Goal: Download file/media

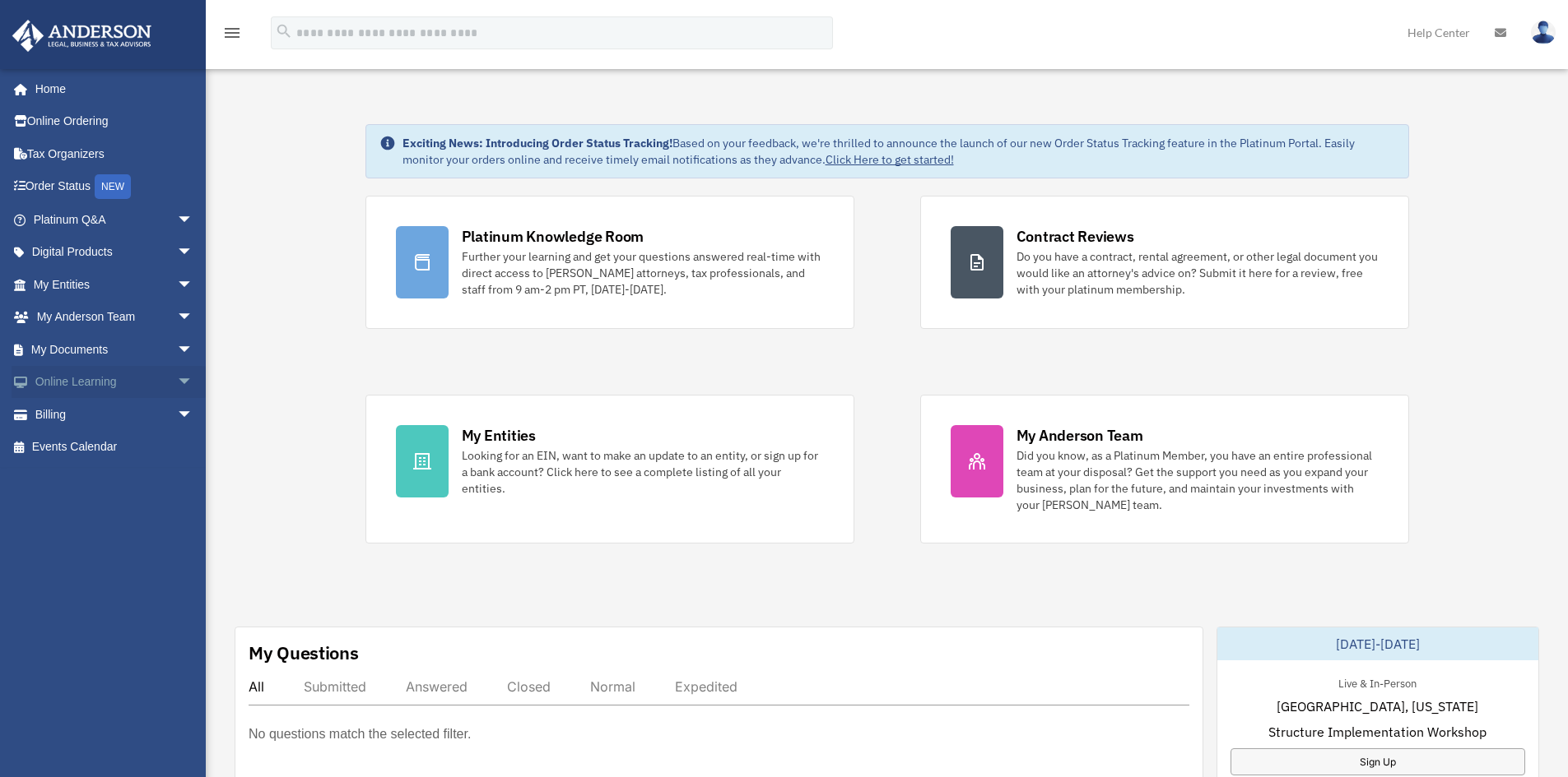
click at [177, 375] on span "arrow_drop_down" at bounding box center [192, 383] width 33 height 33
click at [177, 349] on span "arrow_drop_down" at bounding box center [192, 349] width 33 height 33
click at [63, 376] on link "Box" at bounding box center [120, 382] width 195 height 32
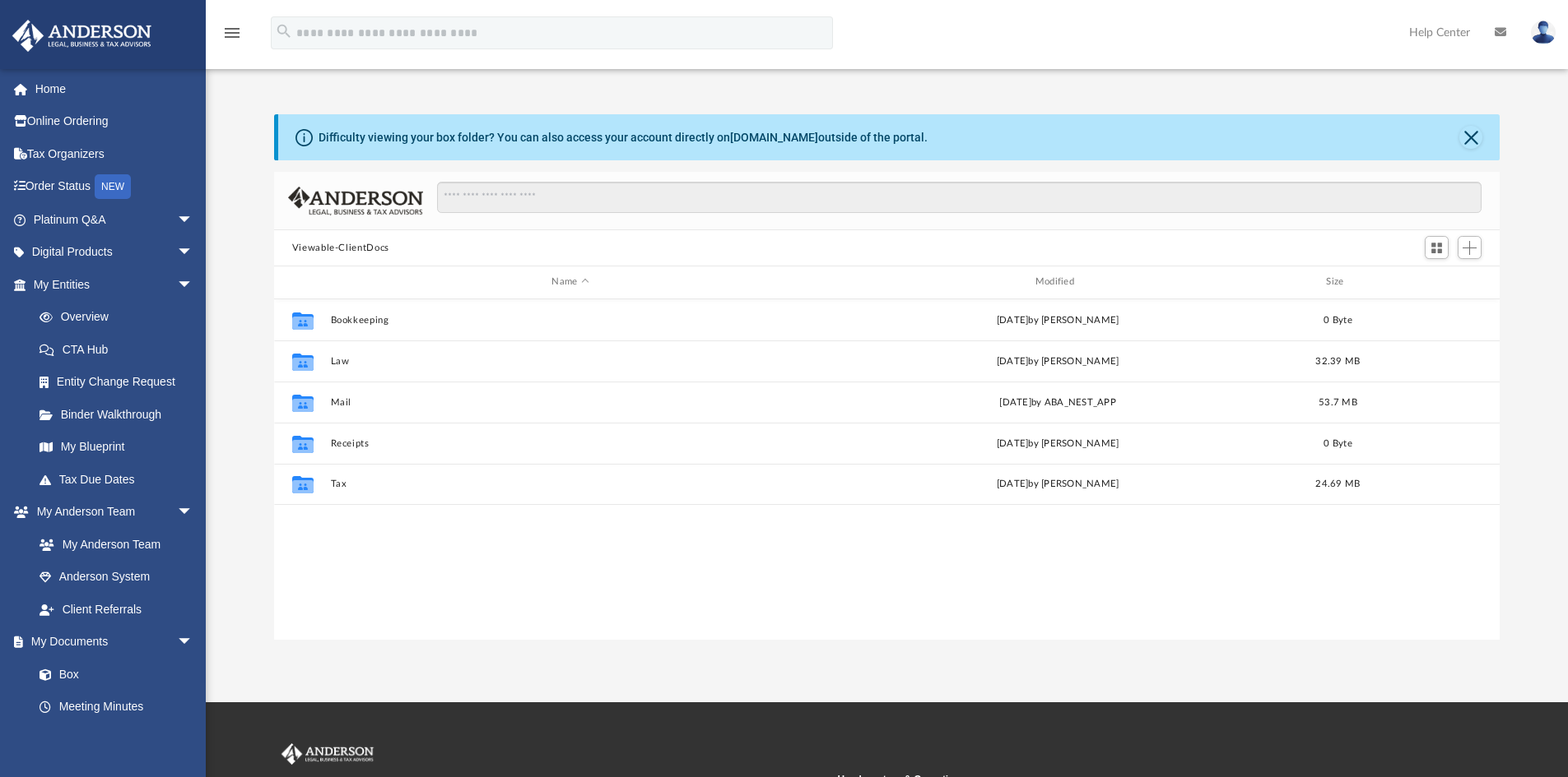
scroll to position [362, 1213]
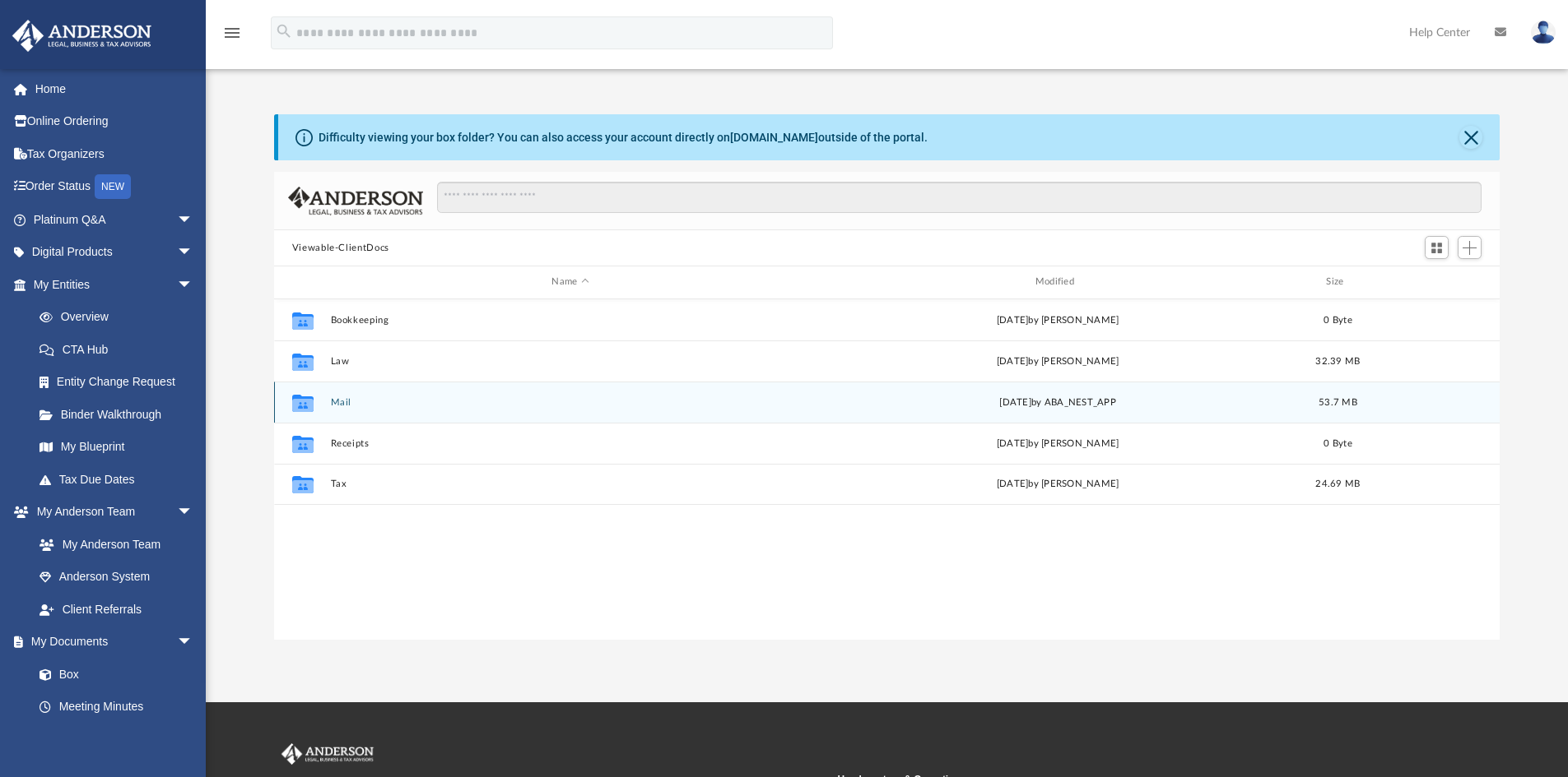
click at [350, 396] on div "Collaborated Folder Mail yesterday by ABA_NEST_APP 53.7 MB" at bounding box center [887, 402] width 1226 height 41
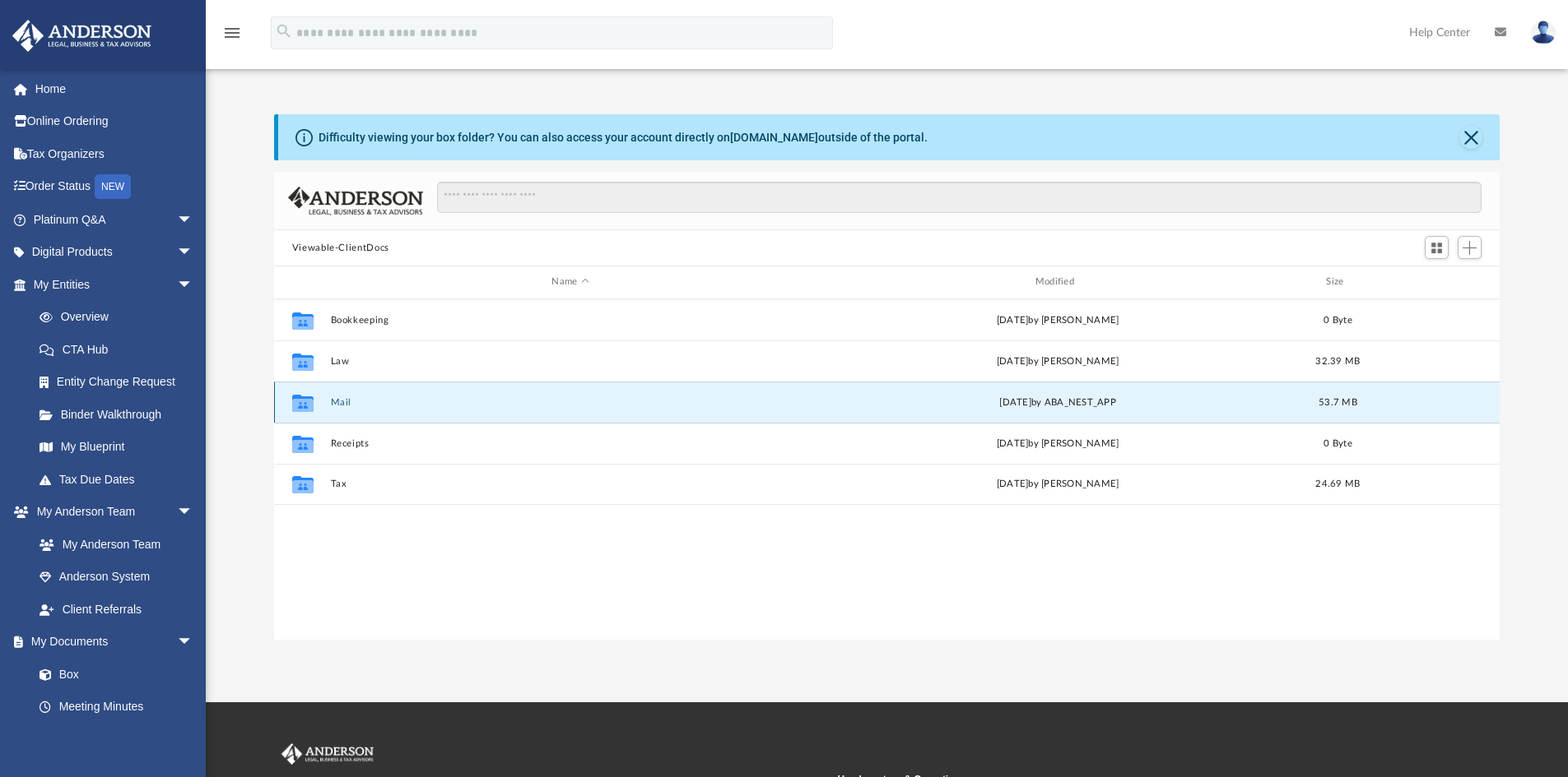
click at [336, 400] on button "Mail" at bounding box center [570, 403] width 480 height 11
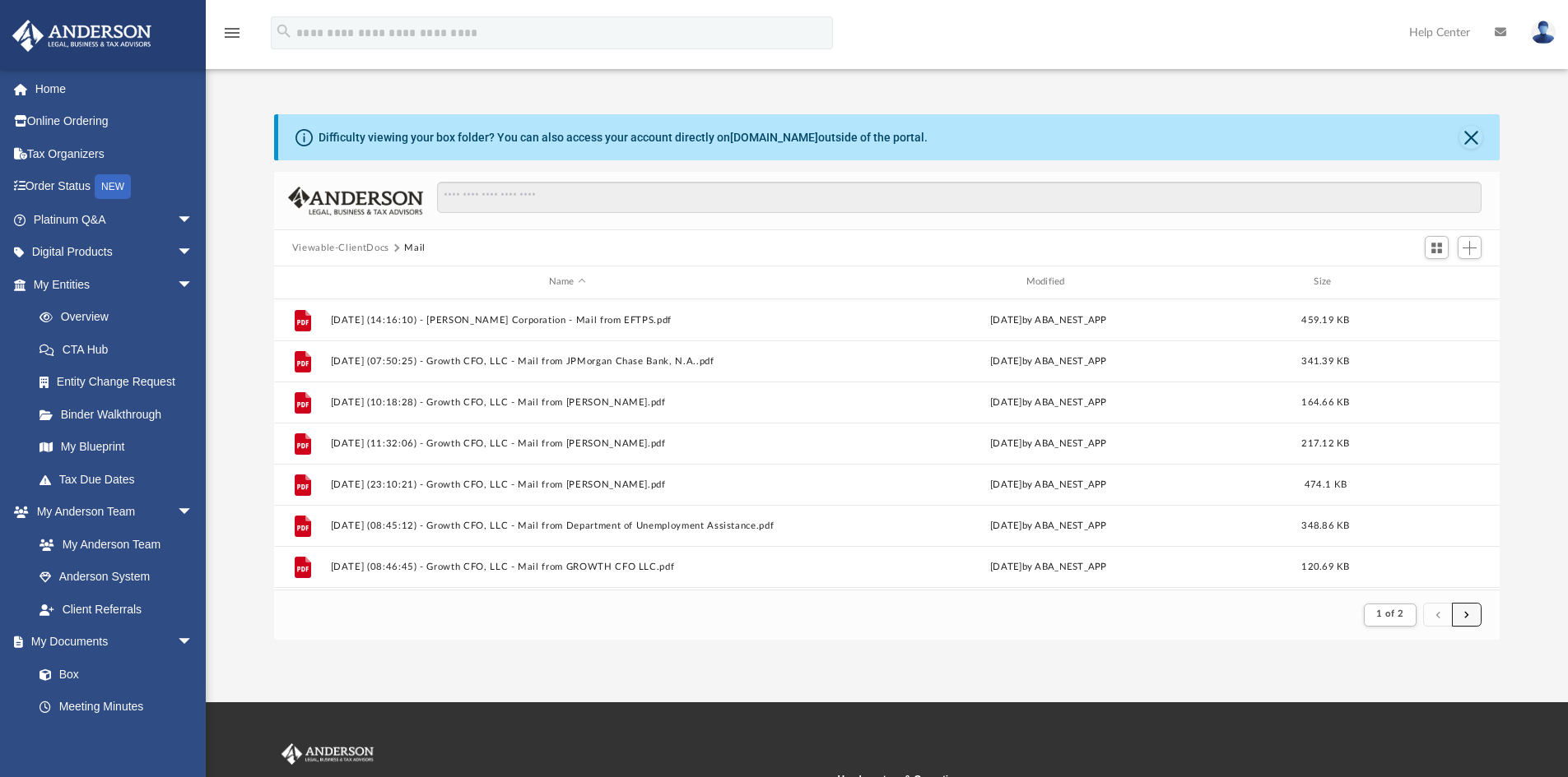
click at [1474, 619] on button "submit" at bounding box center [1467, 615] width 30 height 24
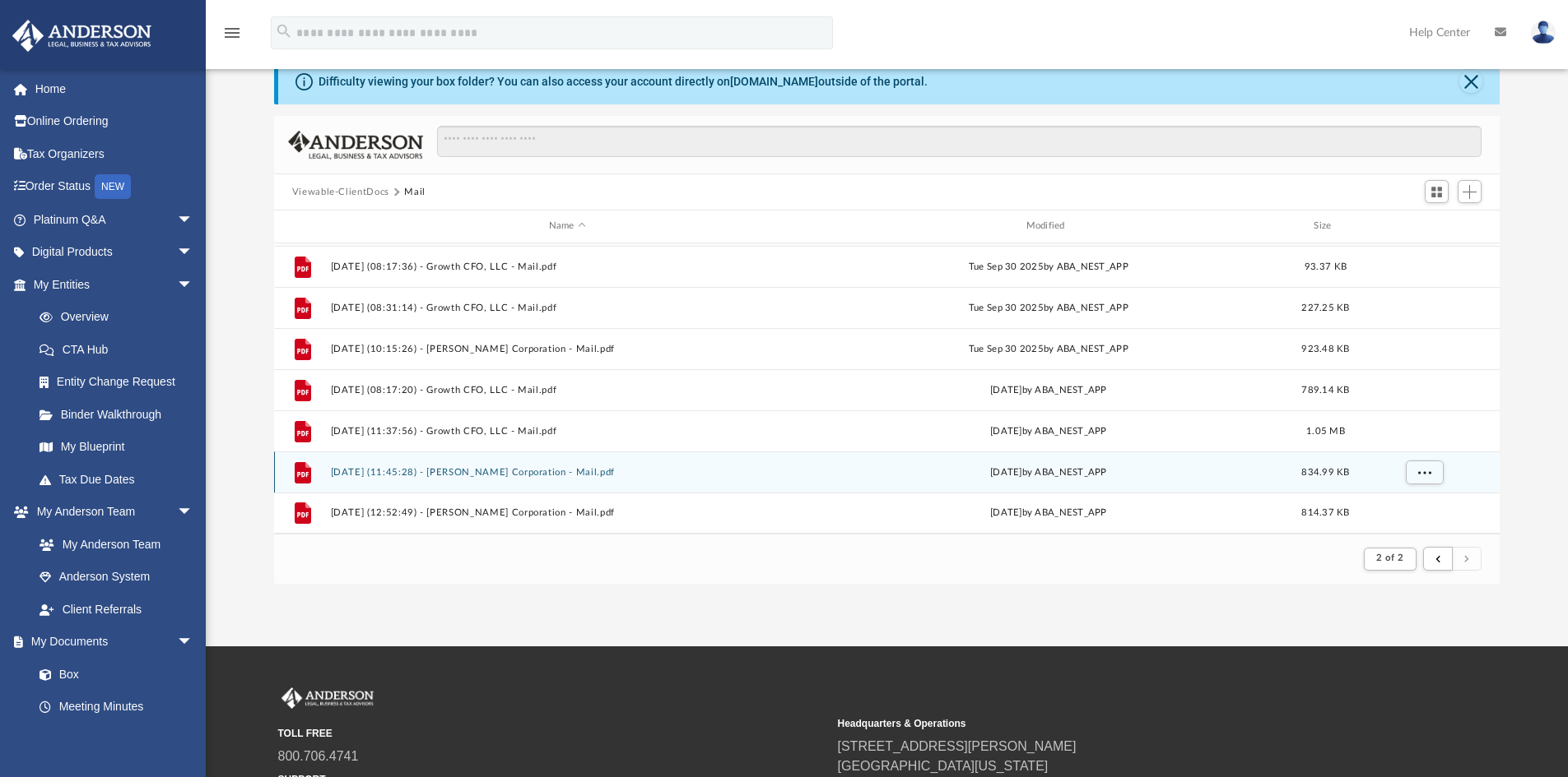
scroll to position [55, 0]
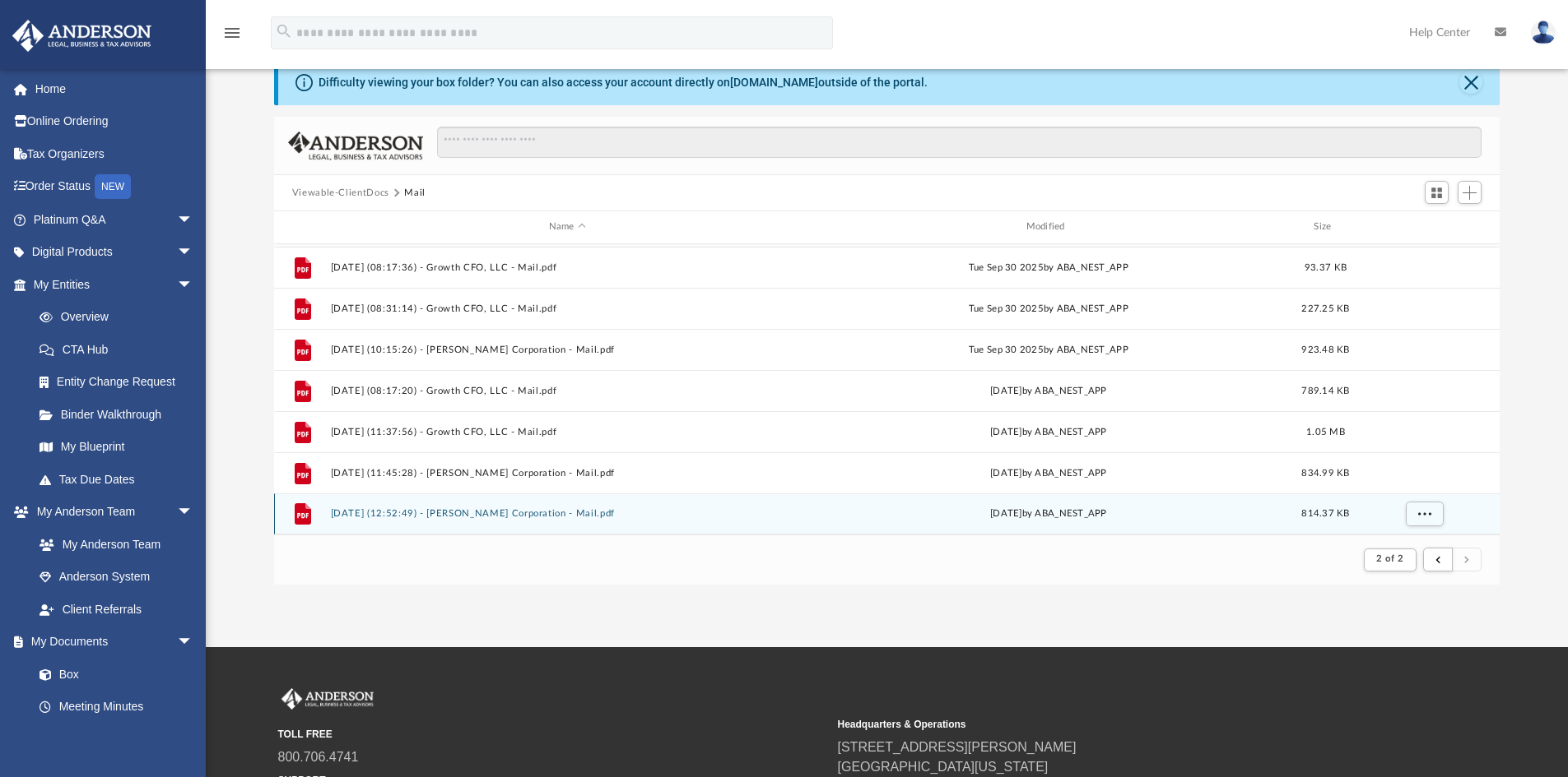
click at [508, 514] on button "2025.10.07 (12:52:49) - Kirk Corporation - Mail.pdf" at bounding box center [567, 514] width 474 height 11
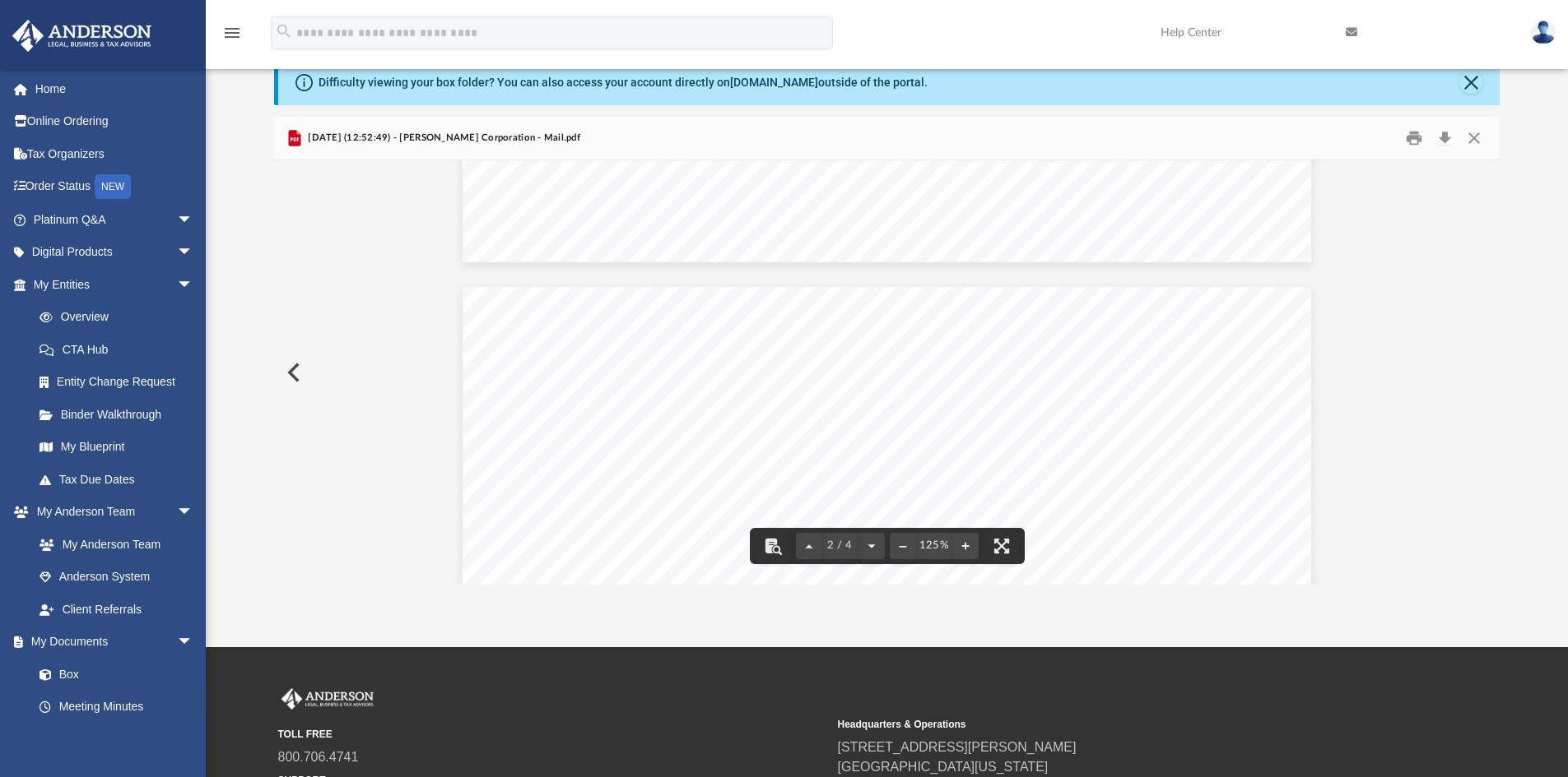
scroll to position [1152, 0]
click at [298, 373] on button "Preview" at bounding box center [292, 372] width 36 height 46
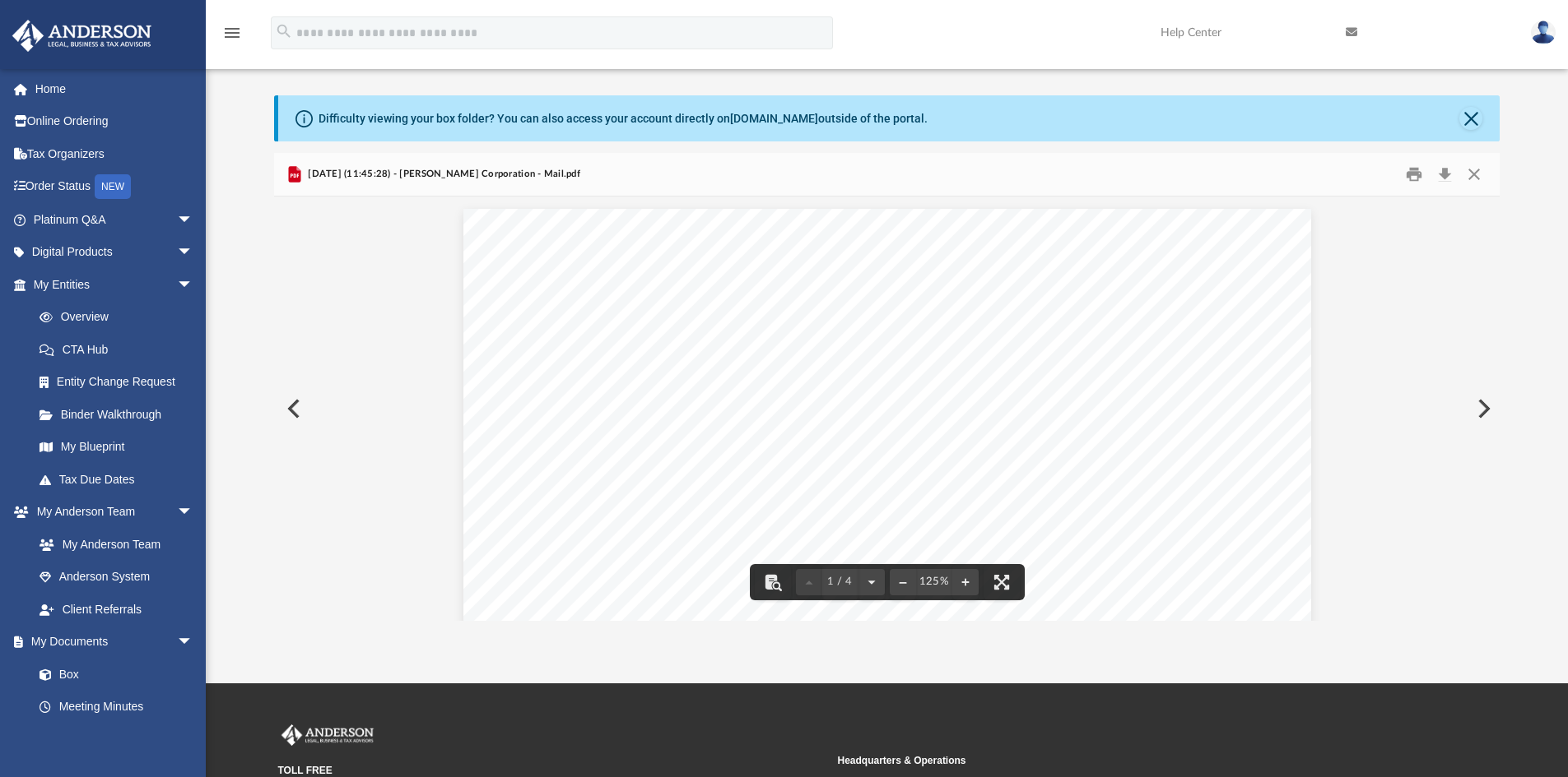
scroll to position [0, 0]
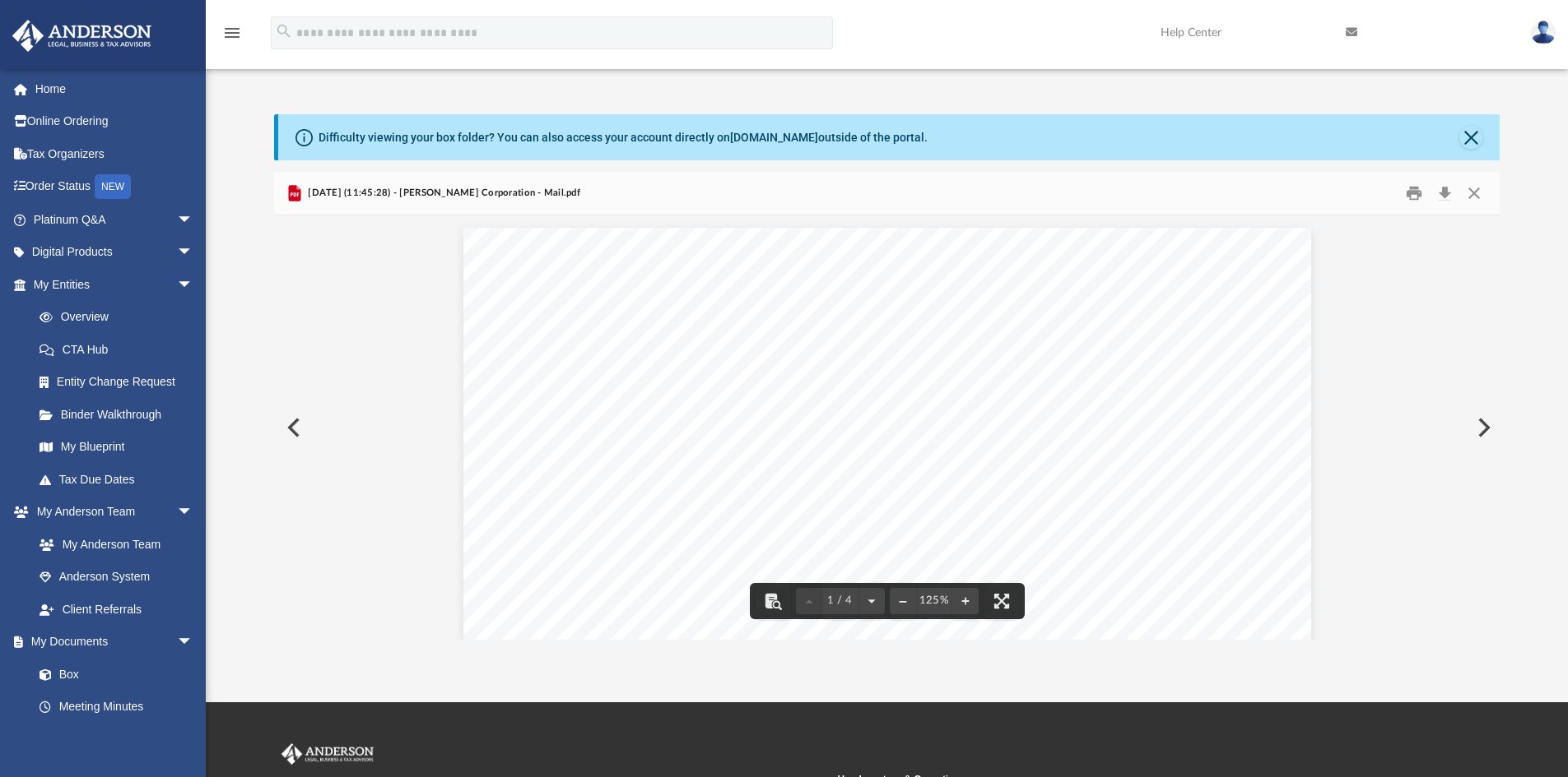
click at [297, 431] on button "Preview" at bounding box center [292, 428] width 36 height 46
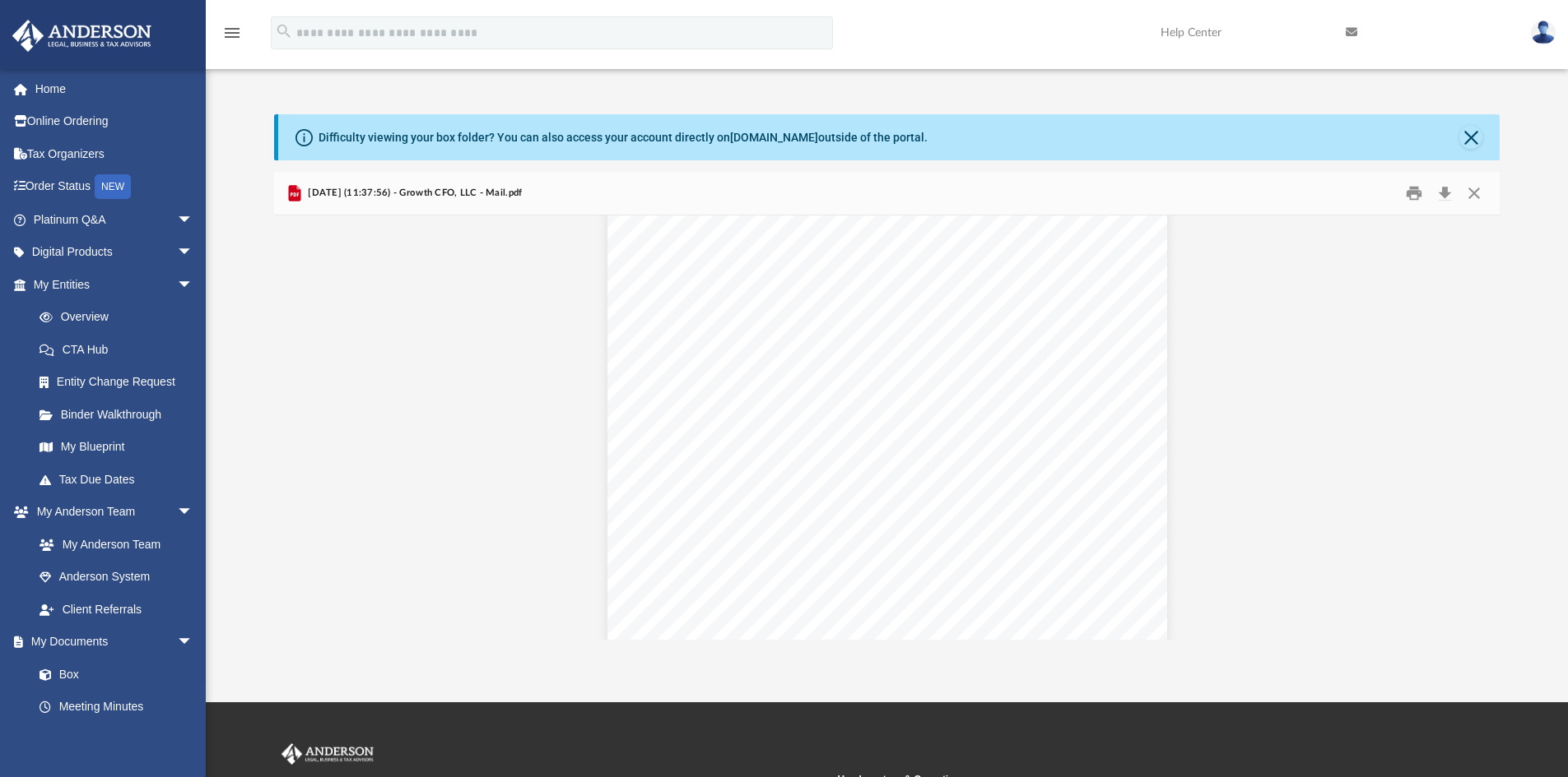
scroll to position [1316, 0]
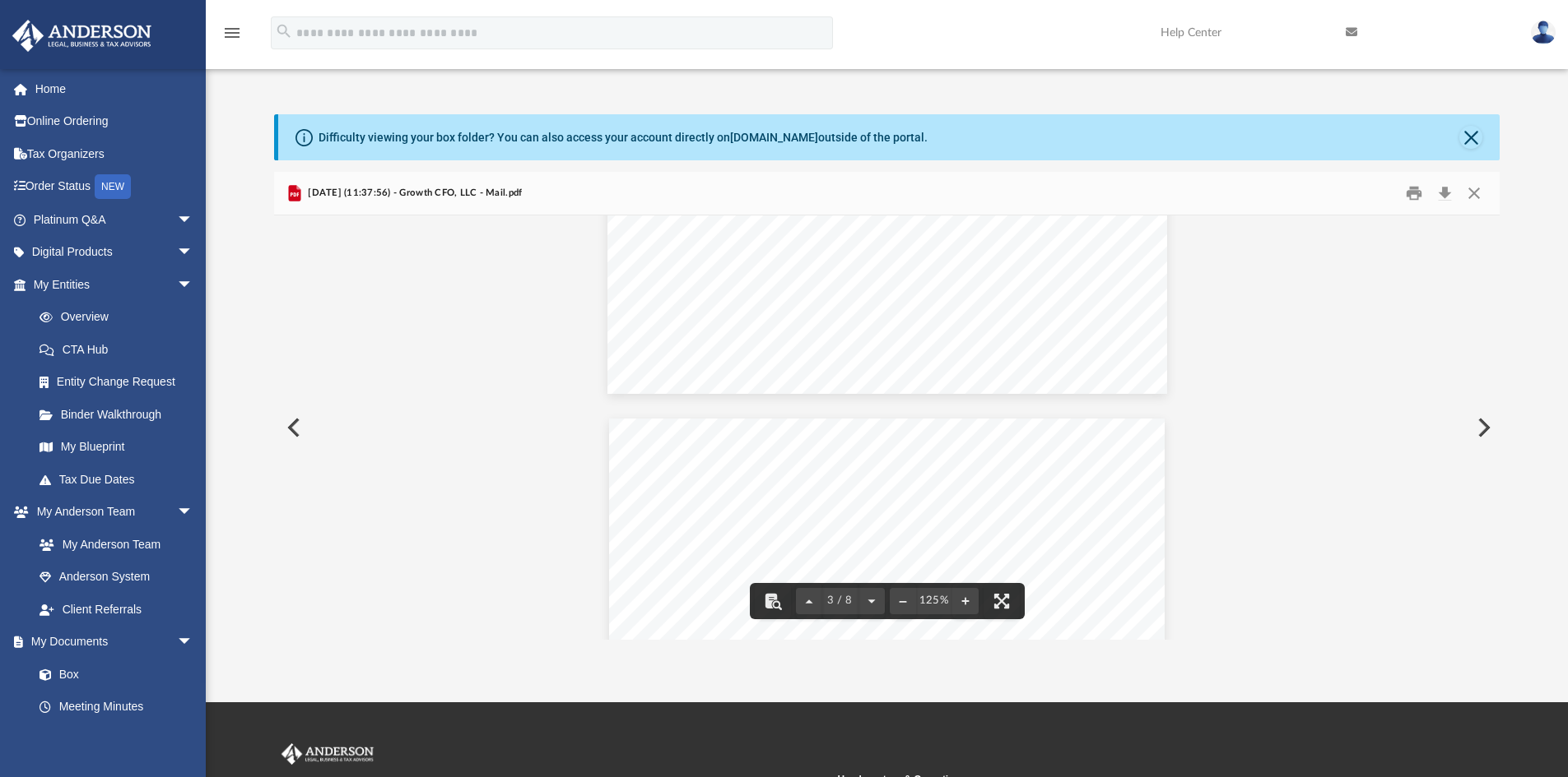
click at [296, 425] on button "Preview" at bounding box center [292, 428] width 36 height 46
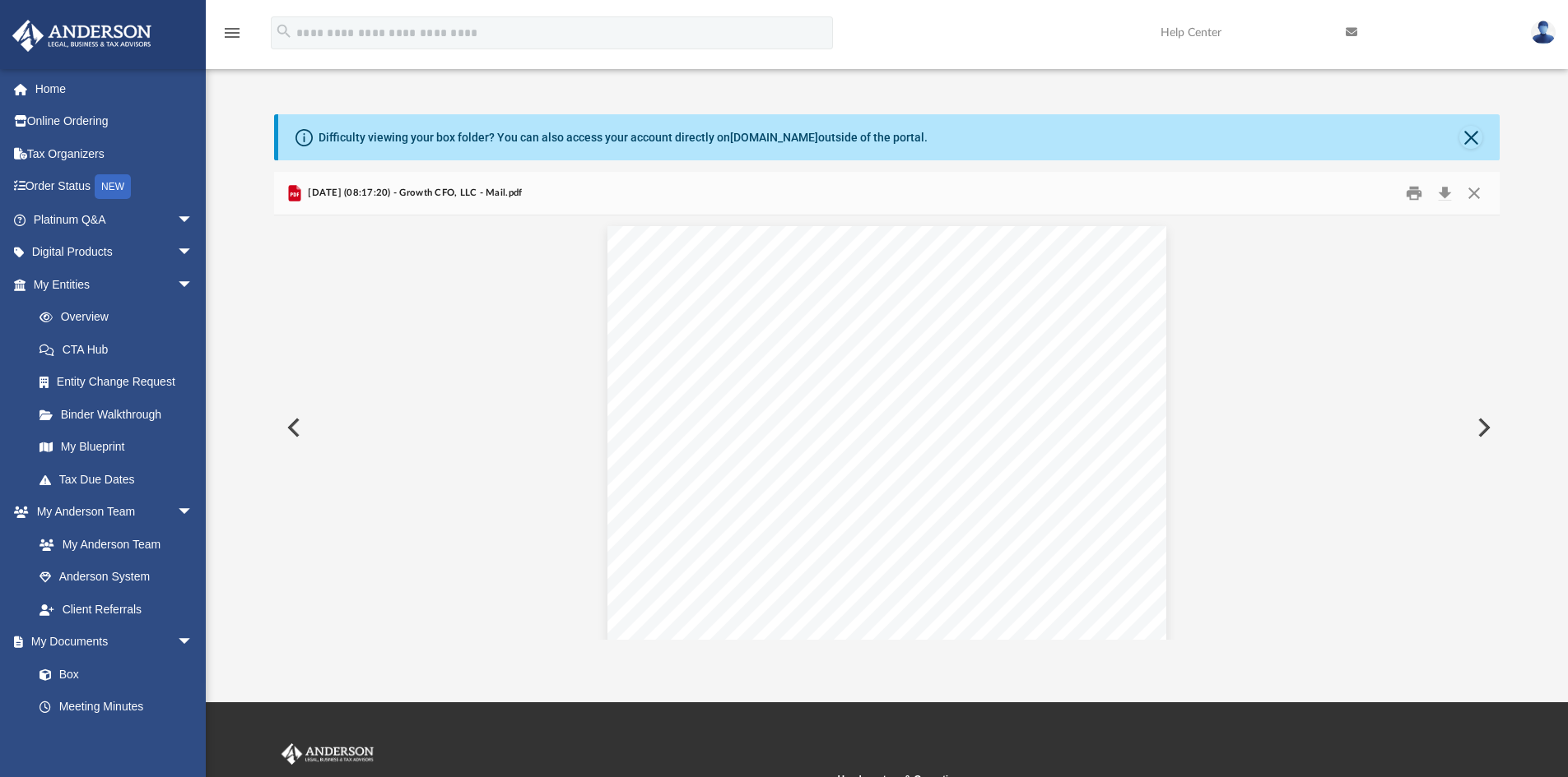
scroll to position [1495, 0]
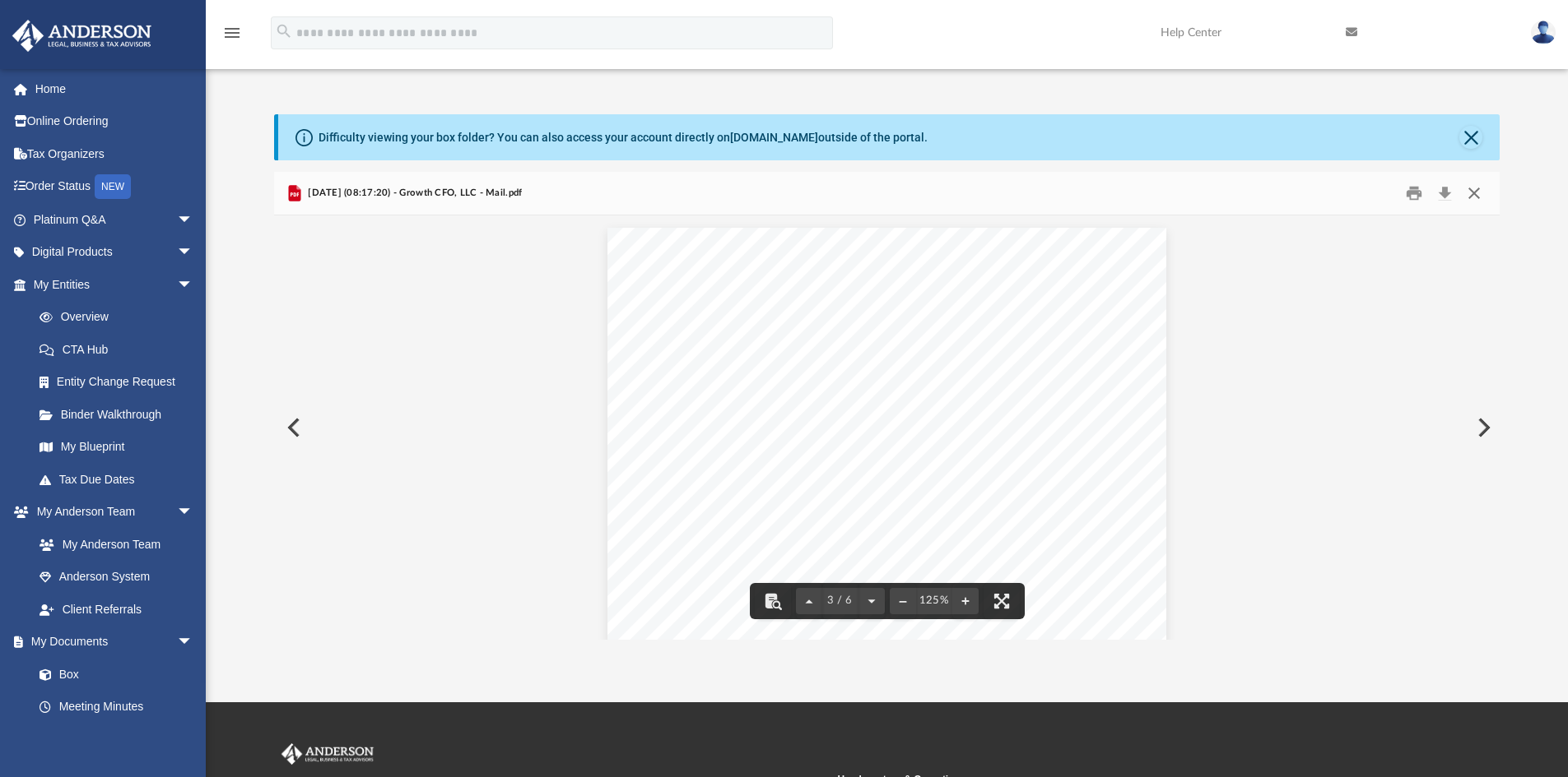
click at [1467, 187] on button "Close" at bounding box center [1474, 193] width 30 height 25
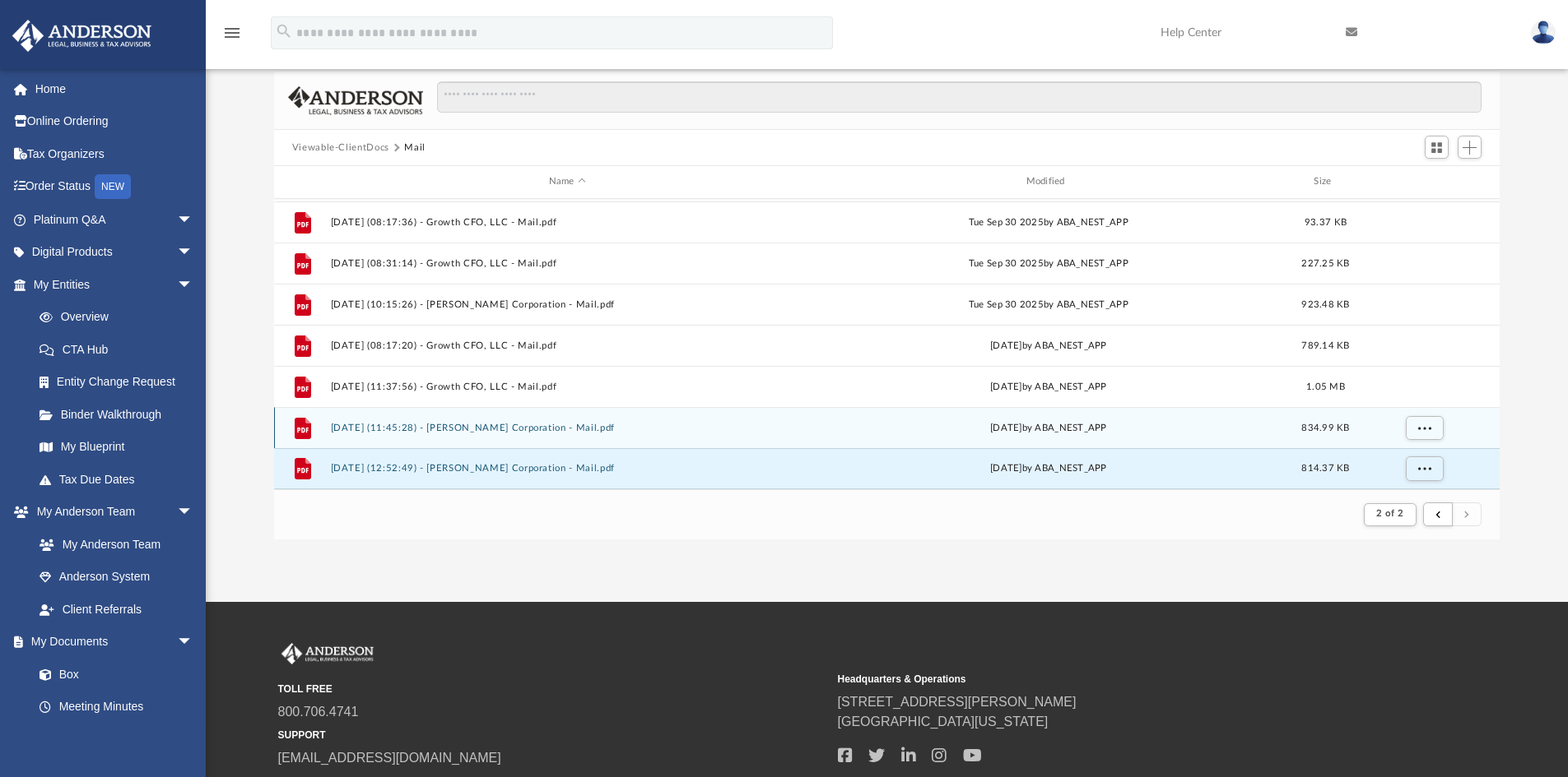
scroll to position [219, 0]
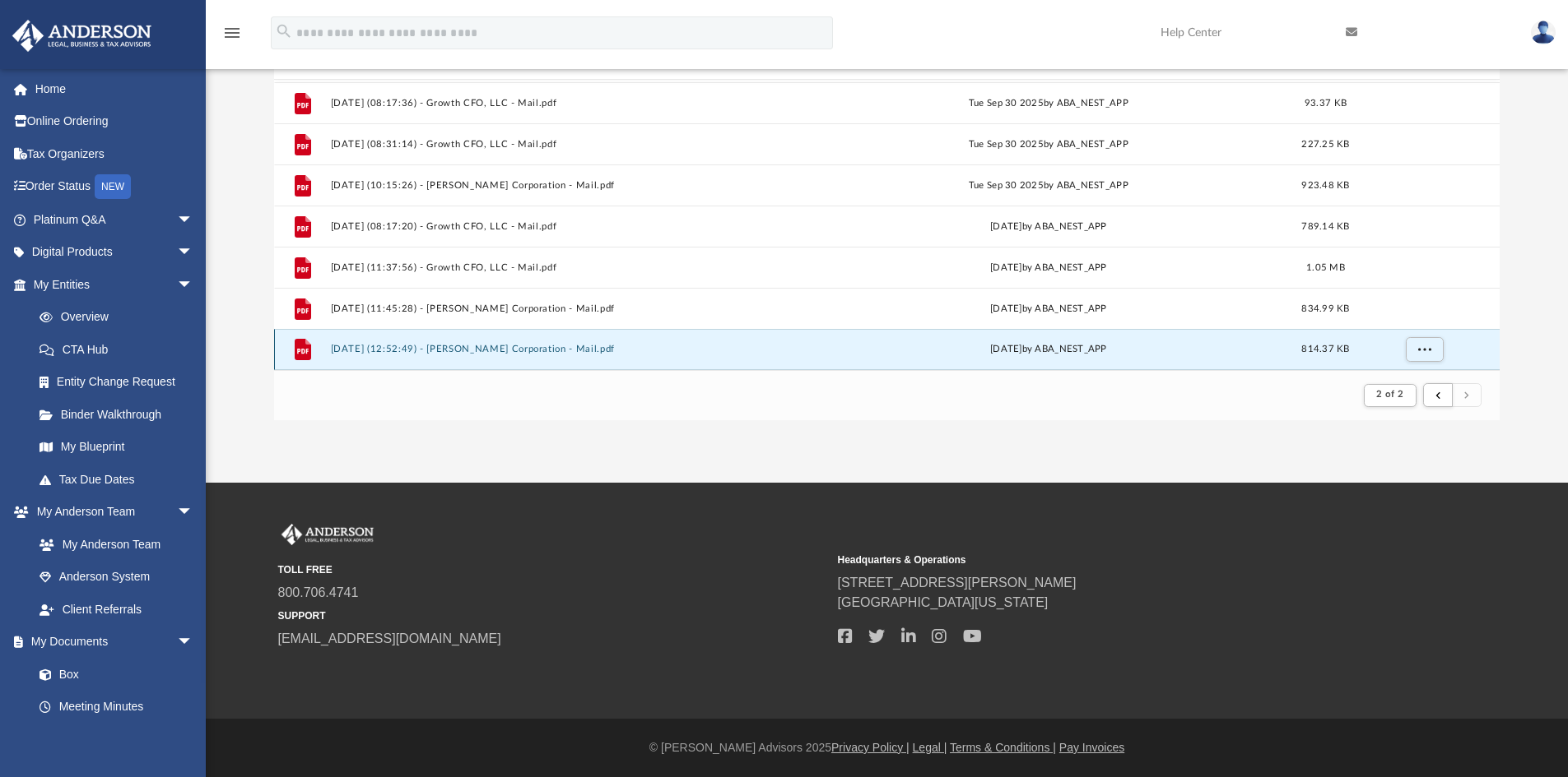
click at [530, 350] on button "2025.10.07 (12:52:49) - Kirk Corporation - Mail.pdf" at bounding box center [567, 349] width 474 height 11
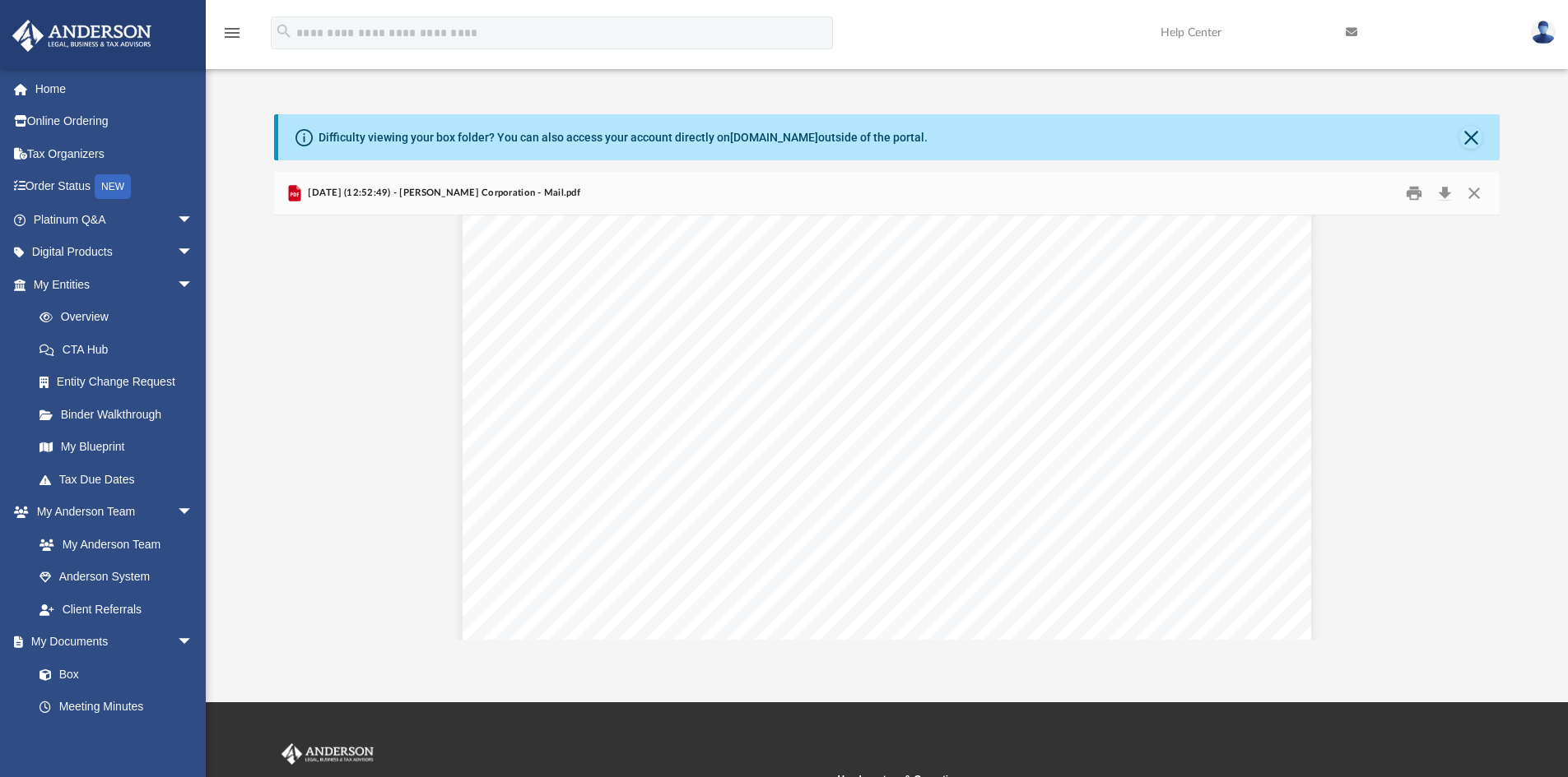
scroll to position [247, 0]
click at [299, 427] on button "Preview" at bounding box center [292, 428] width 36 height 46
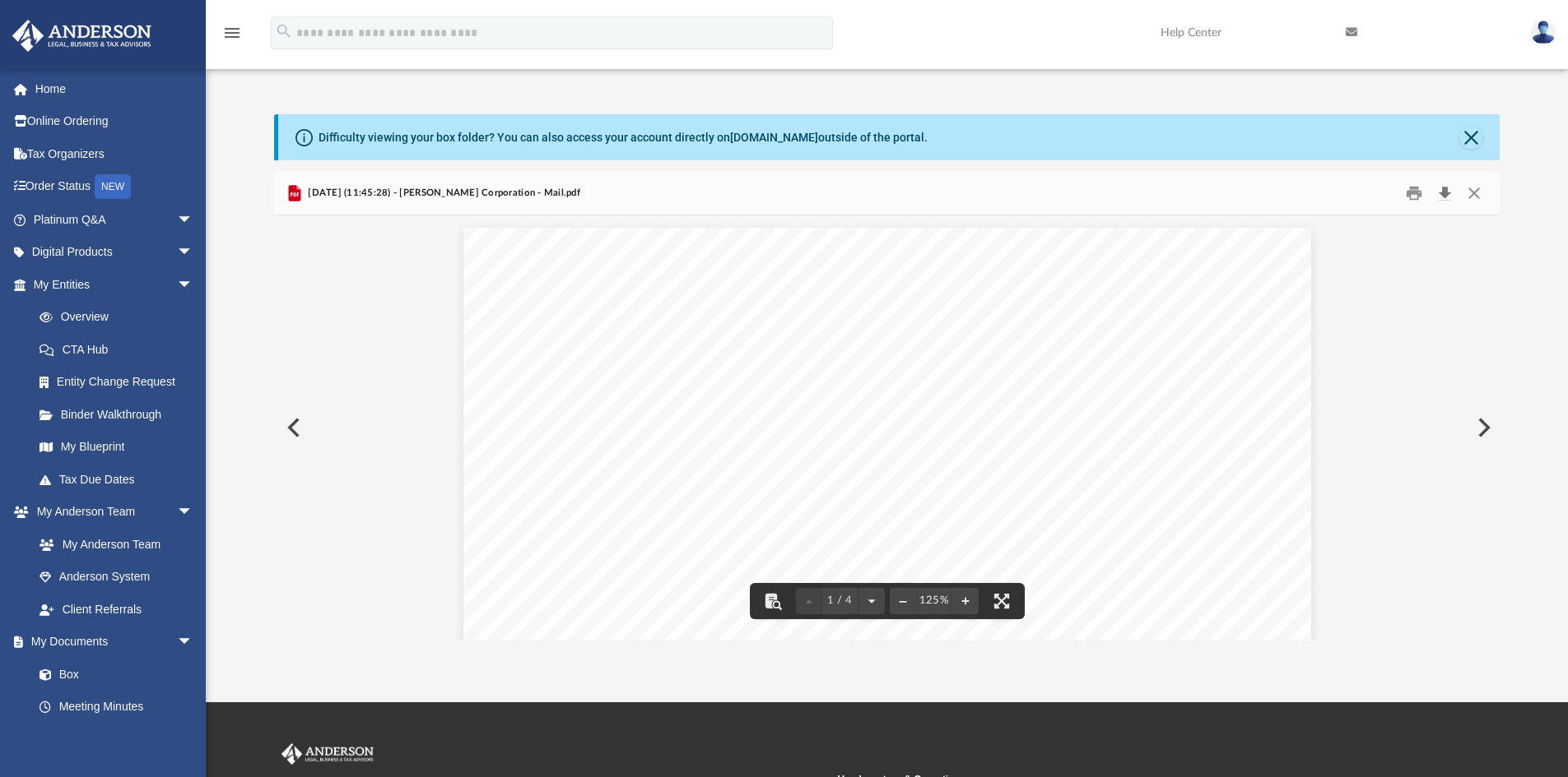
click at [1450, 192] on button "Download" at bounding box center [1445, 193] width 30 height 25
click at [294, 430] on button "Preview" at bounding box center [292, 428] width 36 height 46
click at [1449, 199] on button "Download" at bounding box center [1445, 193] width 30 height 25
click at [300, 421] on button "Preview" at bounding box center [292, 428] width 36 height 46
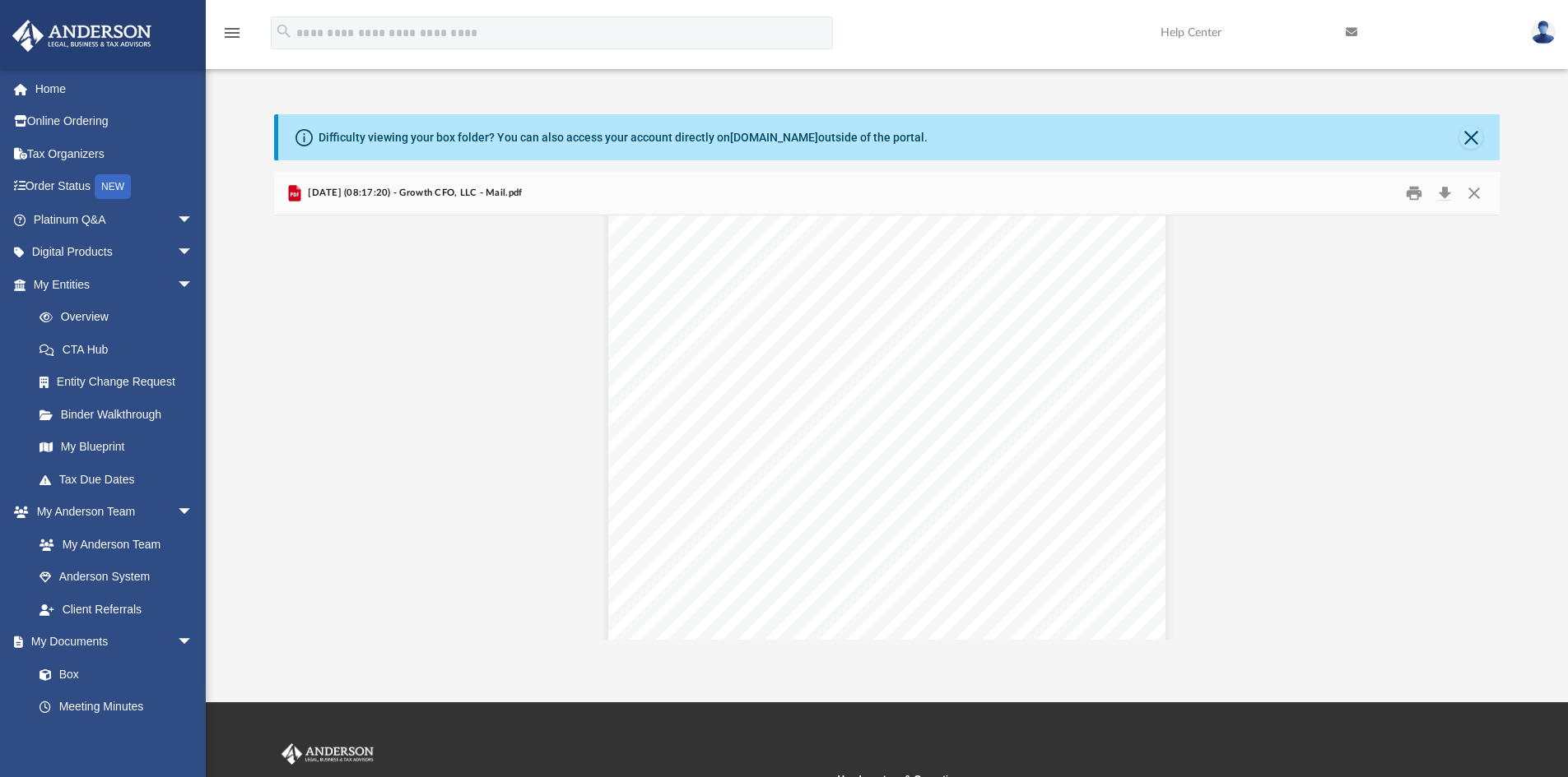
scroll to position [0, 0]
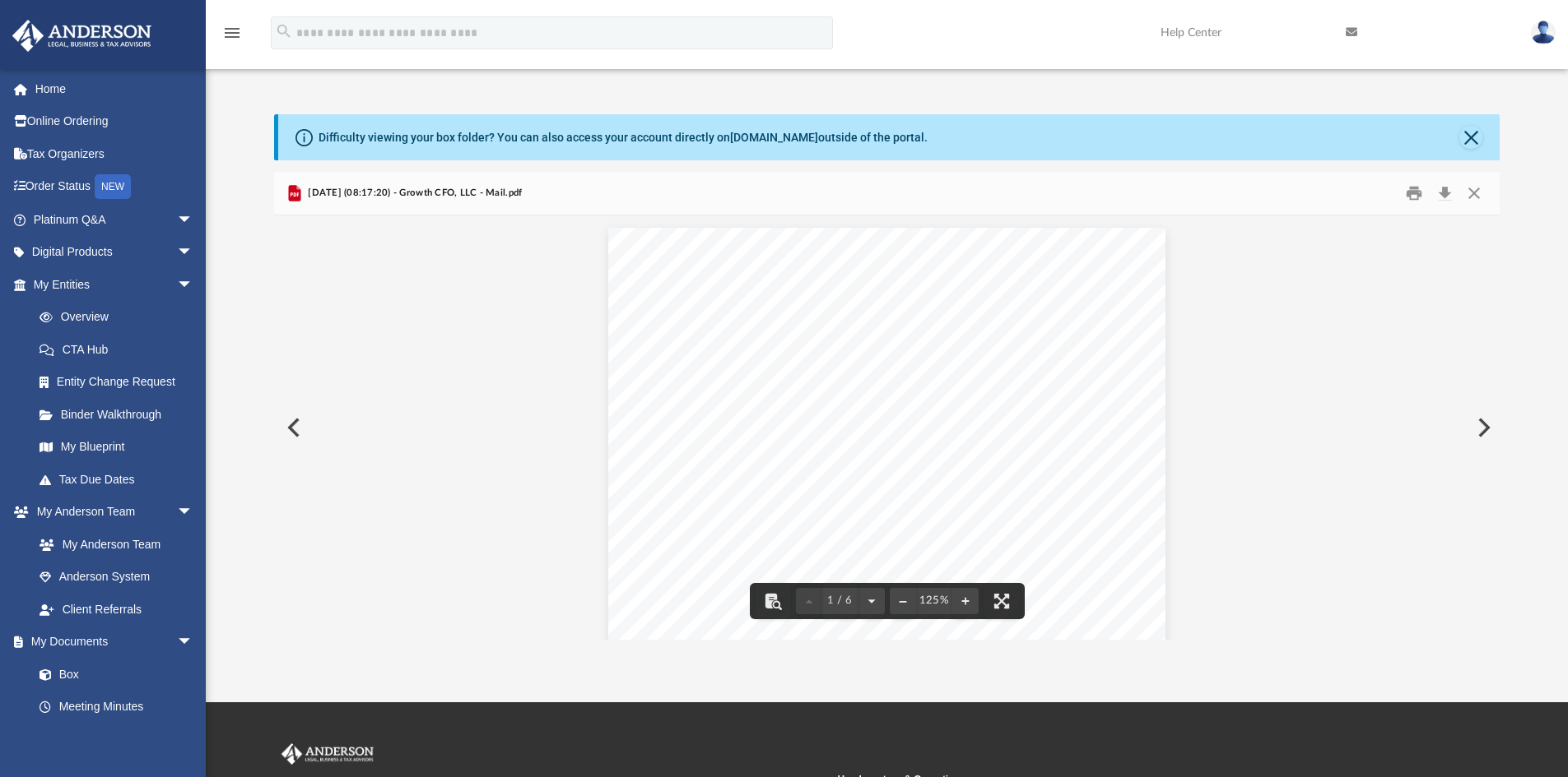
click at [293, 426] on button "Preview" at bounding box center [292, 428] width 36 height 46
click at [296, 440] on button "Preview" at bounding box center [292, 428] width 36 height 46
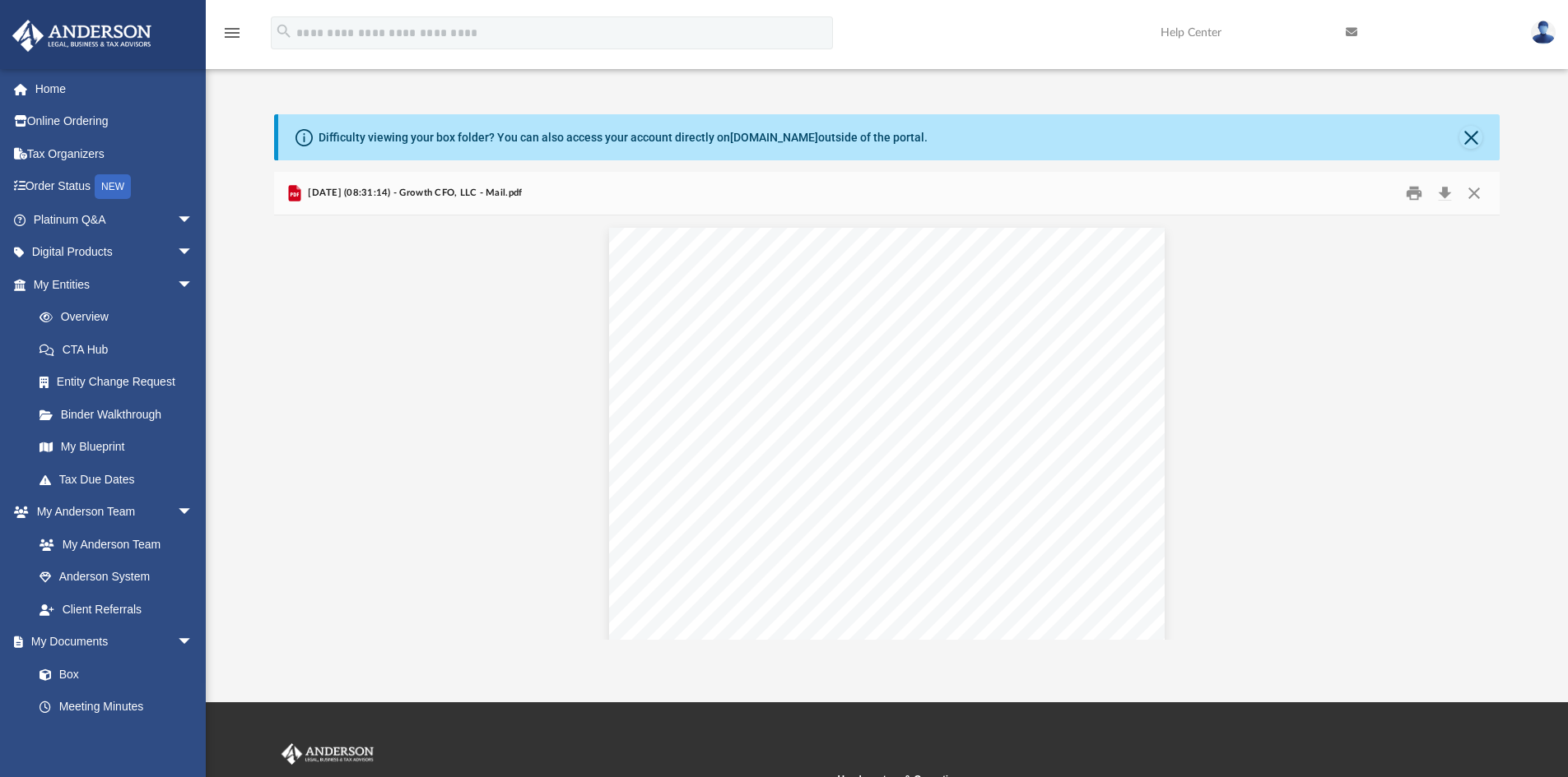
scroll to position [1065, 0]
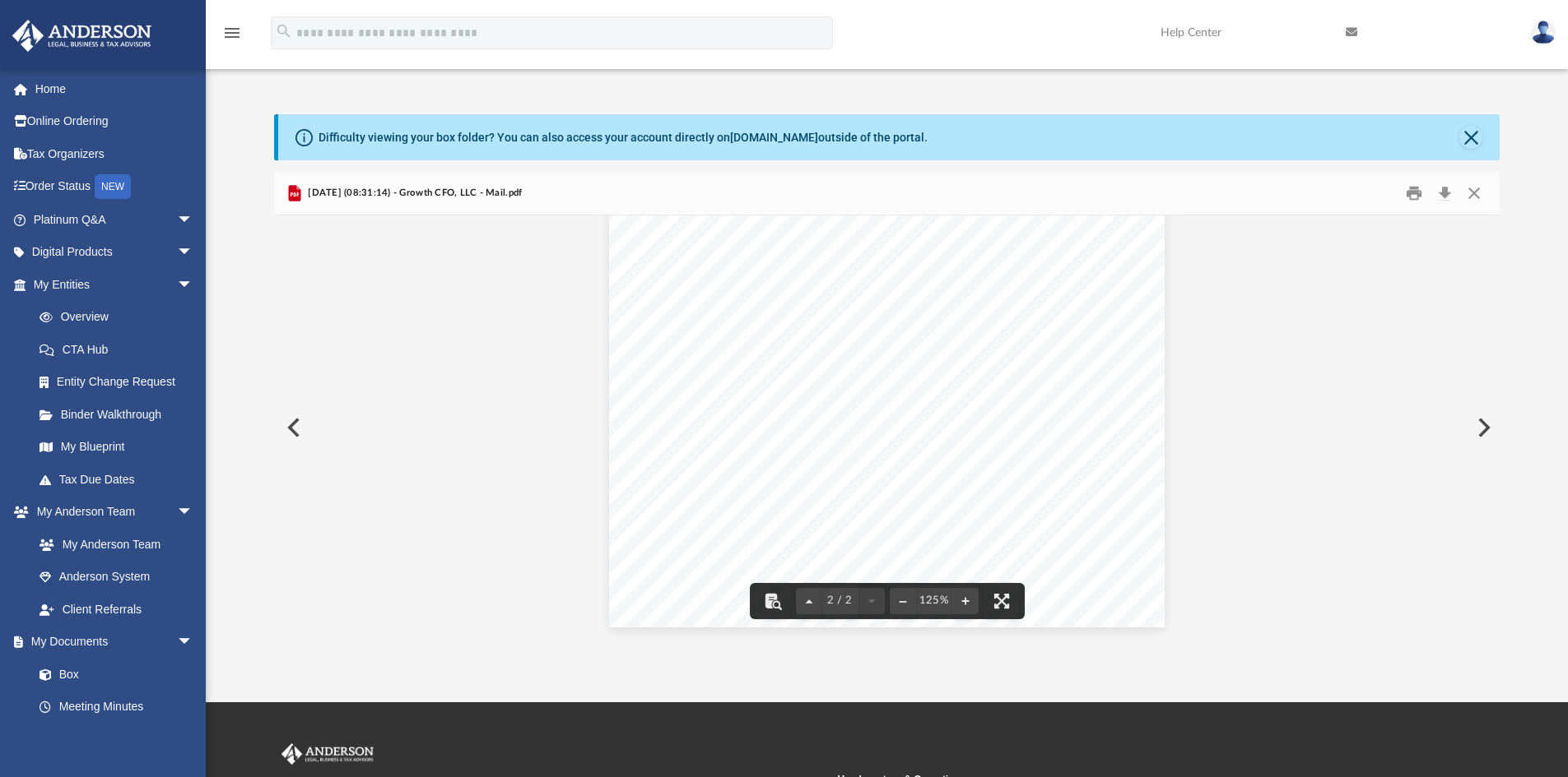
click at [298, 438] on button "Preview" at bounding box center [292, 428] width 36 height 46
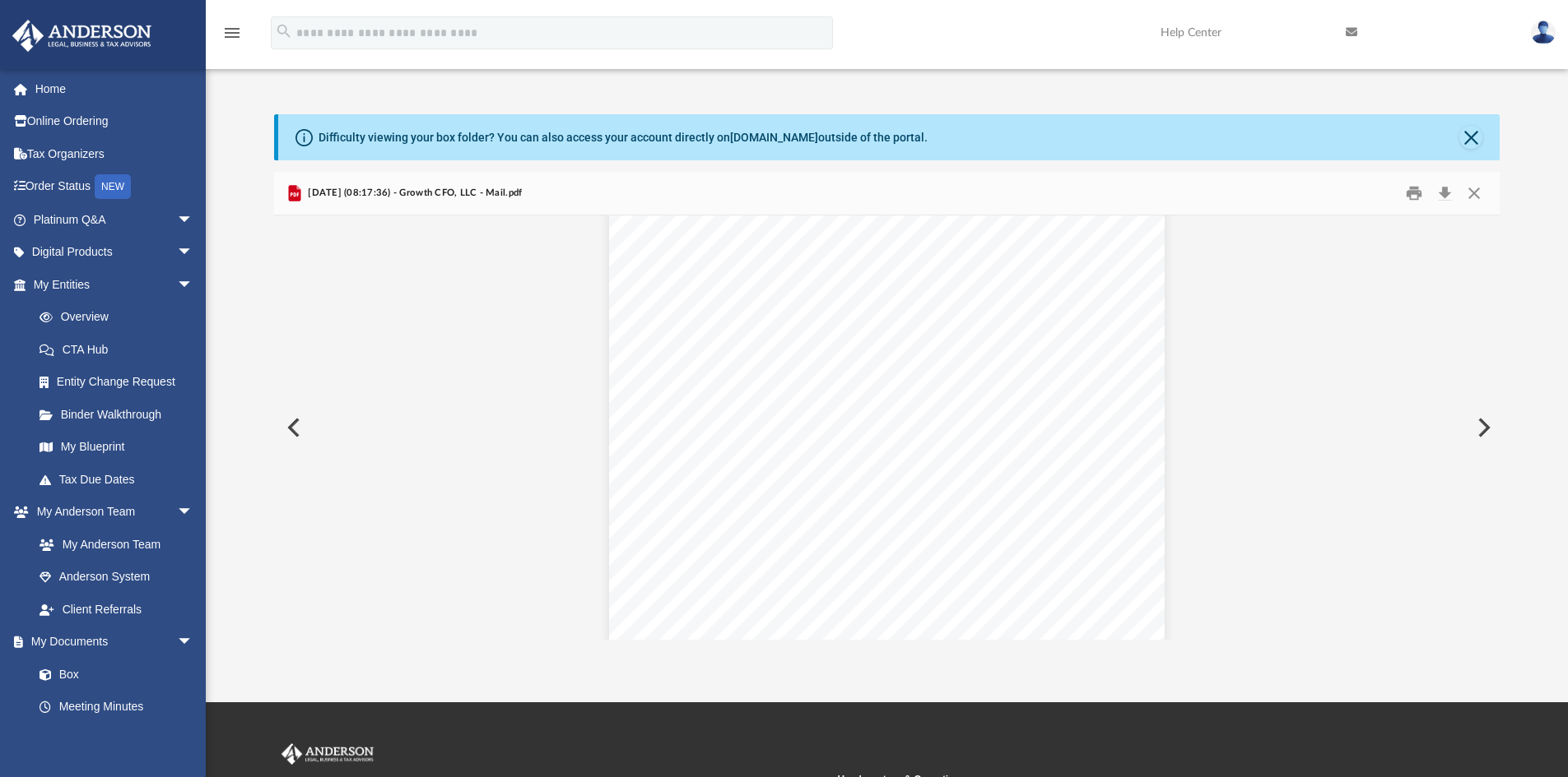
scroll to position [0, 0]
click at [298, 433] on button "Preview" at bounding box center [292, 428] width 36 height 46
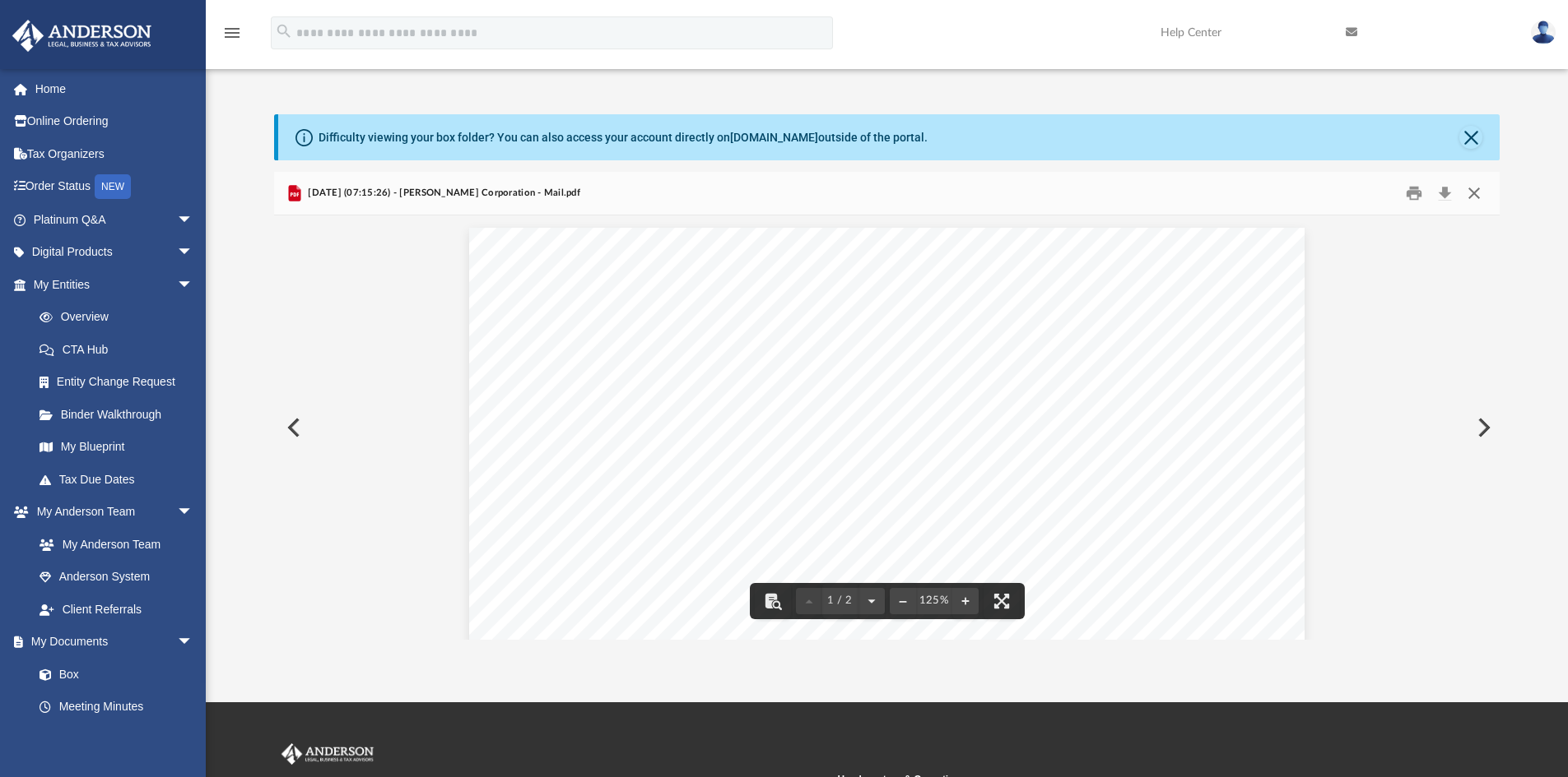
click at [1479, 183] on button "Close" at bounding box center [1474, 193] width 30 height 25
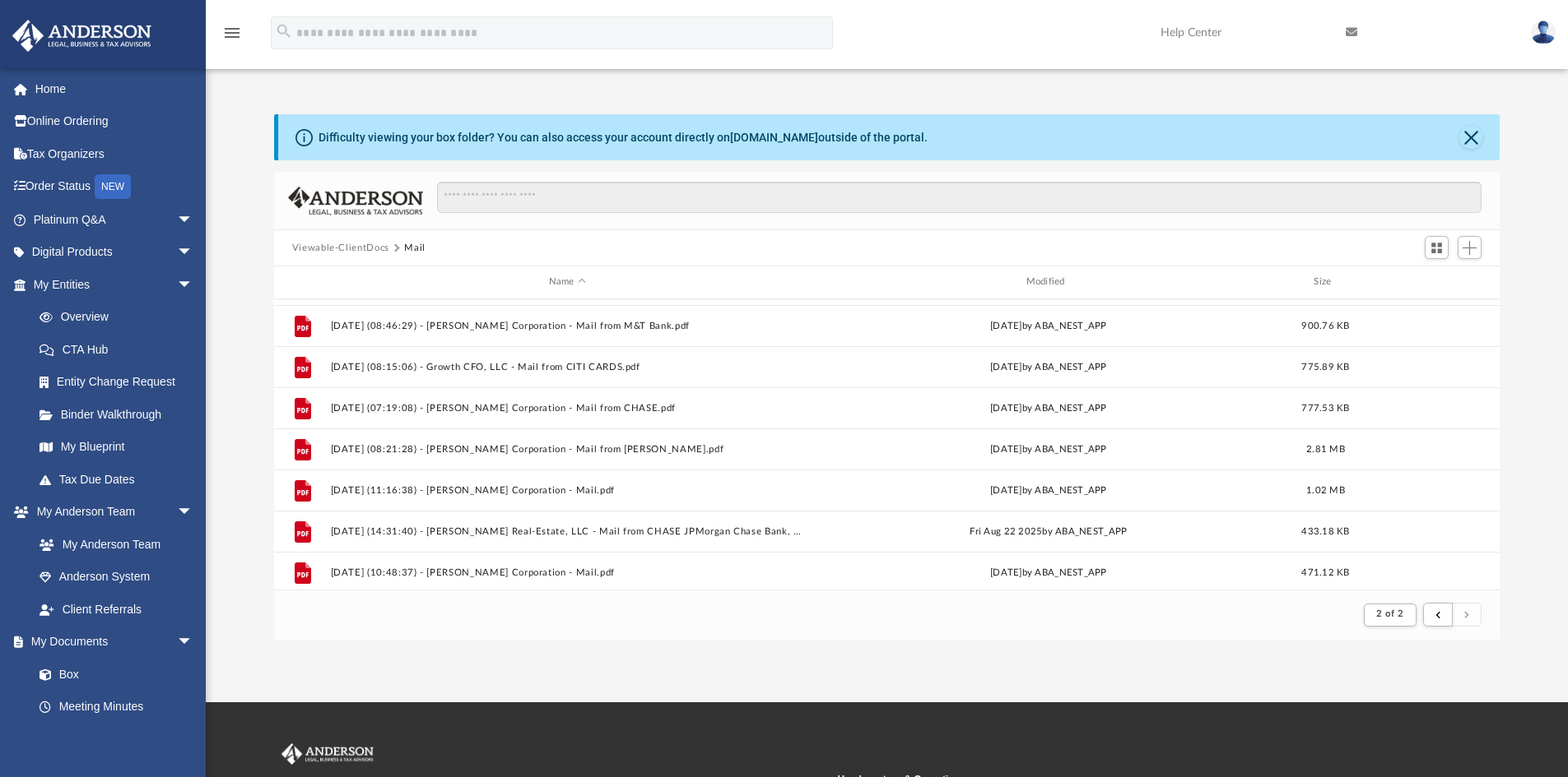
scroll to position [80, 0]
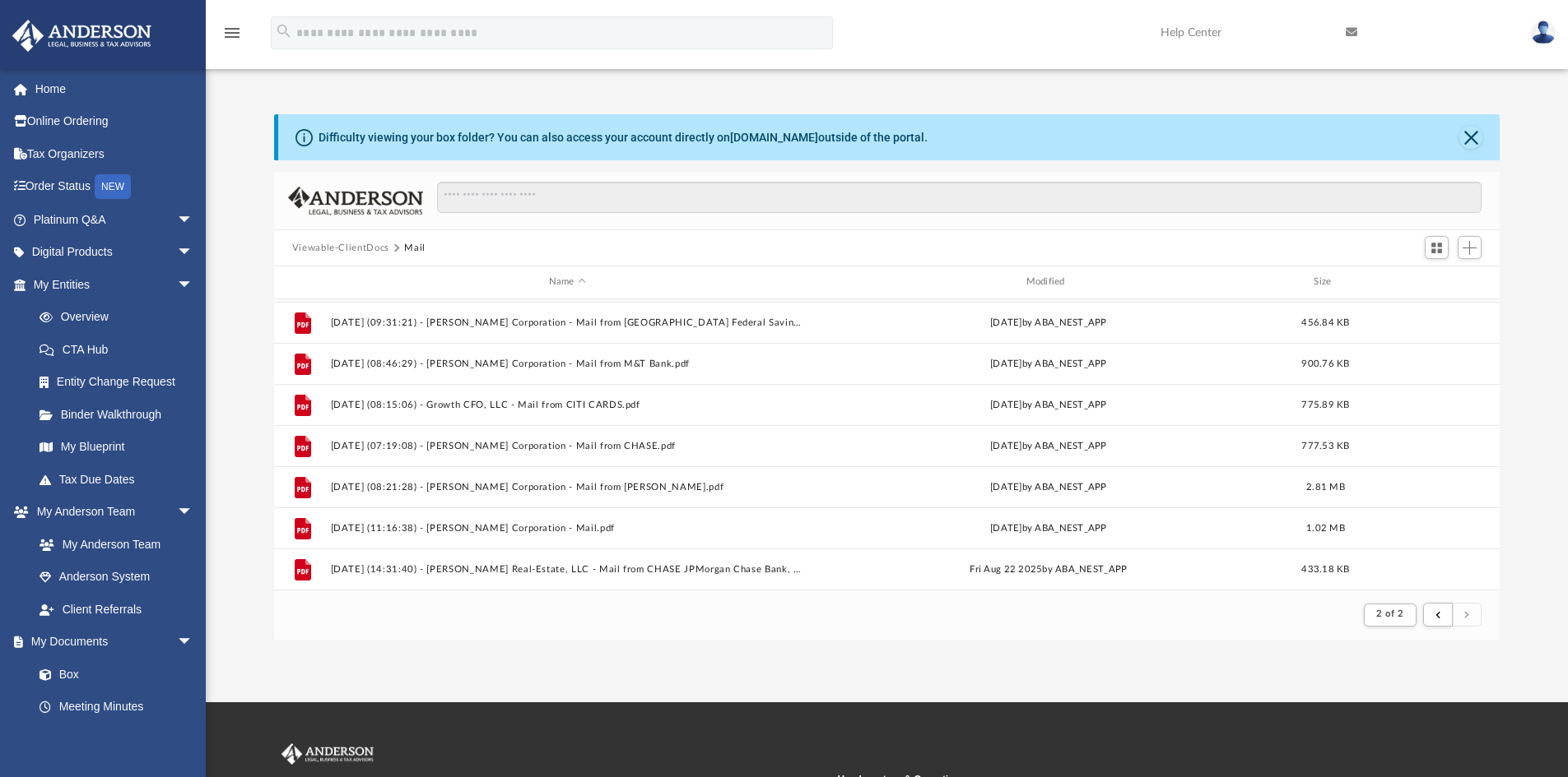
click at [1554, 37] on img at bounding box center [1543, 32] width 25 height 24
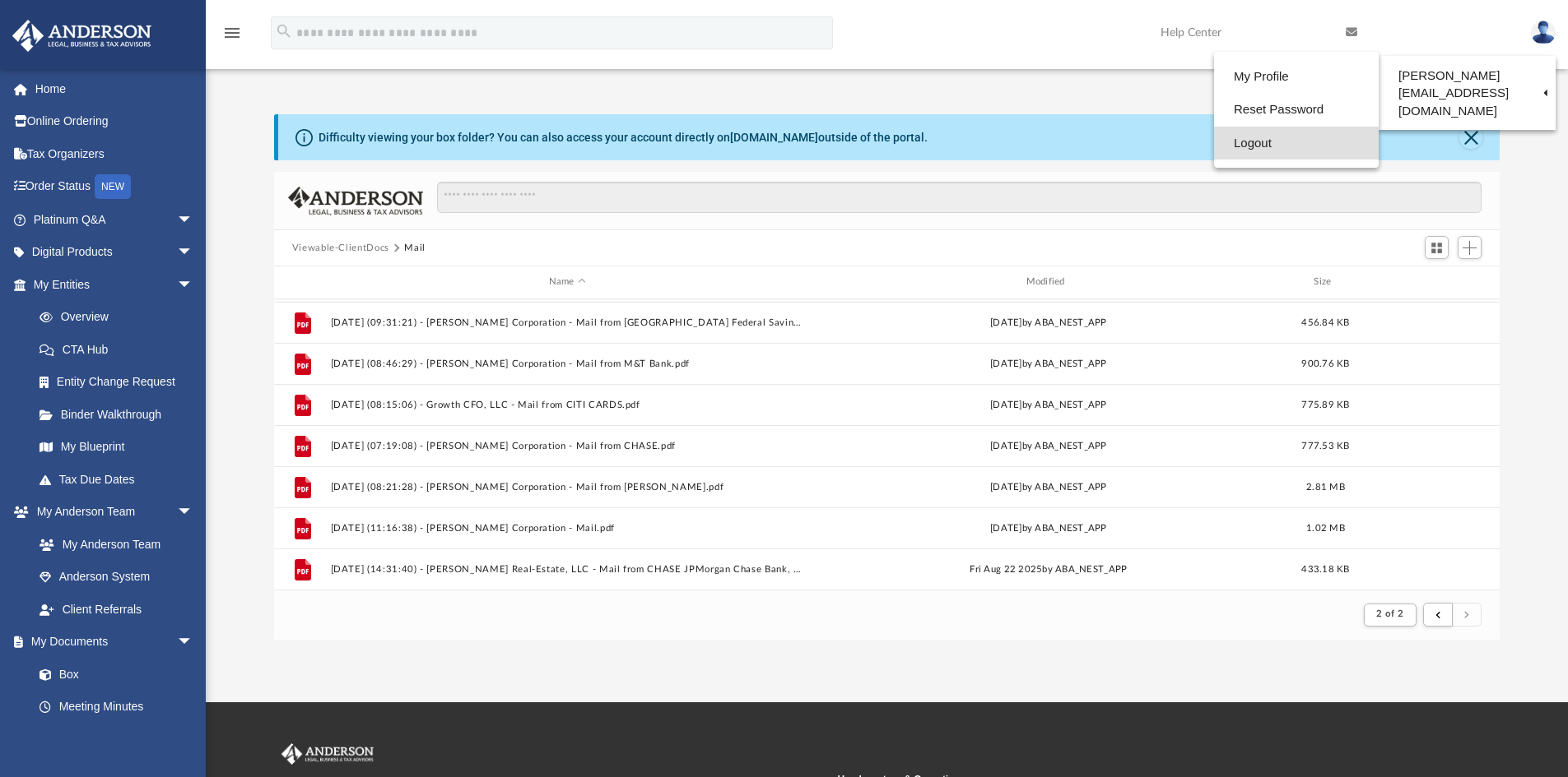
click at [1259, 143] on link "Logout" at bounding box center [1296, 143] width 164 height 33
